Goal: Entertainment & Leisure: Browse casually

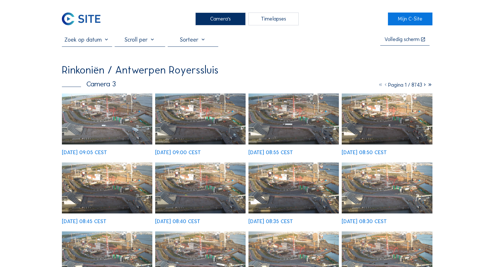
click at [201, 17] on div "Camera's" at bounding box center [220, 19] width 50 height 13
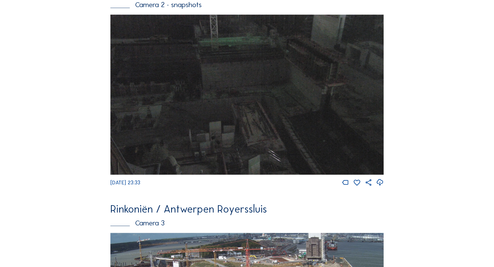
scroll to position [655, 0]
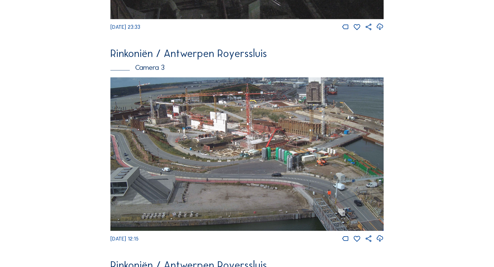
click at [305, 153] on img at bounding box center [246, 154] width 273 height 154
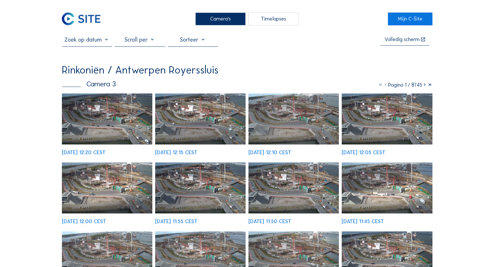
click at [131, 110] on img at bounding box center [107, 119] width 91 height 51
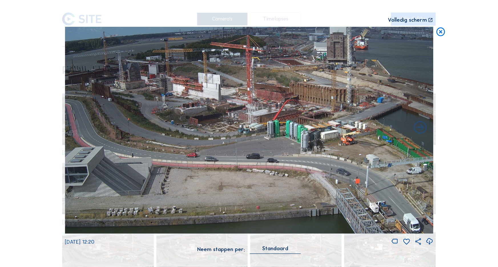
click at [438, 33] on icon at bounding box center [441, 32] width 11 height 11
